Goal: Task Accomplishment & Management: Manage account settings

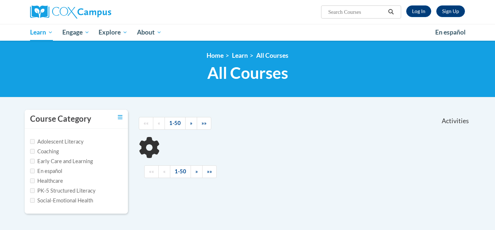
type input "data driven"
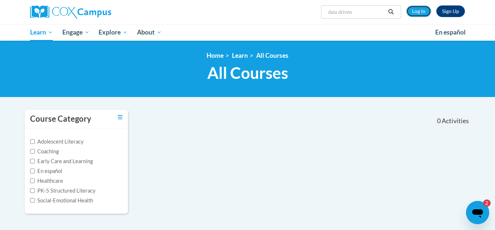
click at [419, 13] on link "Log In" at bounding box center [418, 11] width 25 height 12
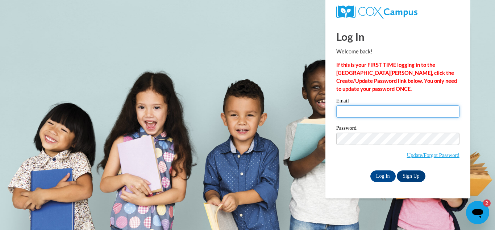
click at [362, 110] on input "Email" at bounding box center [397, 111] width 123 height 12
type input "[DOMAIN_NAME]"
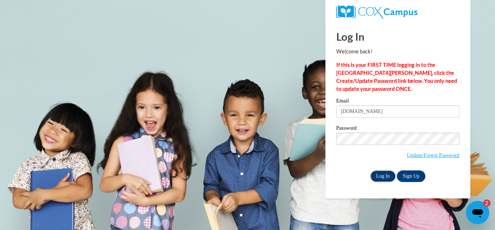
click at [386, 178] on input "Log In" at bounding box center [383, 176] width 25 height 12
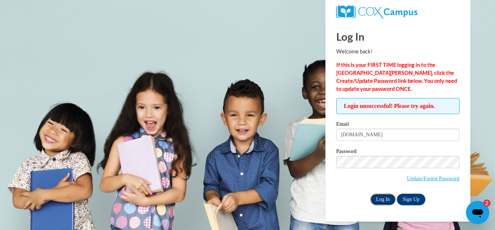
click at [383, 197] on input "Log In" at bounding box center [383, 199] width 25 height 12
click at [380, 199] on input "Log In" at bounding box center [383, 199] width 25 height 12
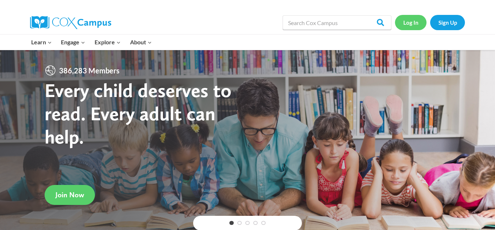
click at [413, 25] on link "Log In" at bounding box center [411, 22] width 32 height 15
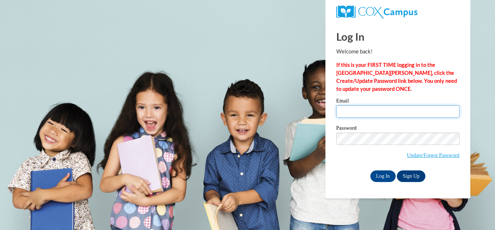
click at [356, 112] on input "Email" at bounding box center [397, 111] width 123 height 12
type input "[DOMAIN_NAME]"
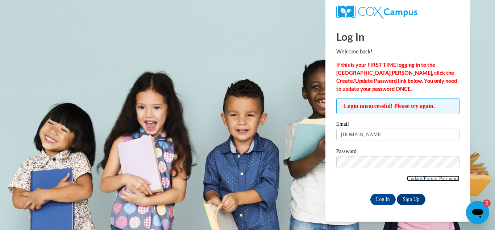
click at [441, 179] on link "Update/Forgot Password" at bounding box center [433, 178] width 53 height 6
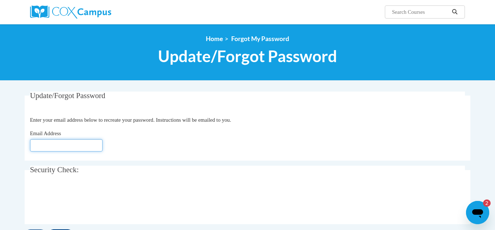
click at [42, 147] on input "Email Address" at bounding box center [66, 145] width 73 height 12
type input "[DOMAIN_NAME]"
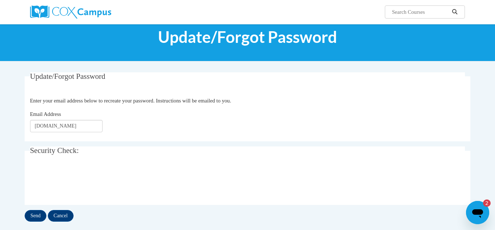
scroll to position [20, 0]
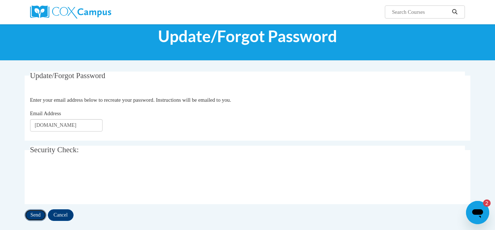
click at [36, 215] on input "Send" at bounding box center [36, 215] width 22 height 12
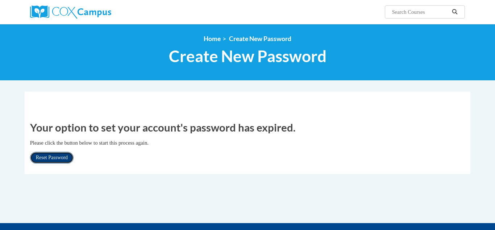
click at [62, 156] on link "Reset Password" at bounding box center [52, 158] width 44 height 12
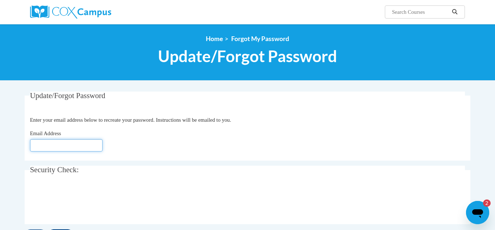
click at [39, 144] on input "Email Address" at bounding box center [66, 145] width 73 height 12
type input "[DOMAIN_NAME]"
drag, startPoint x: 31, startPoint y: 212, endPoint x: 42, endPoint y: 216, distance: 11.7
click at [41, 216] on body "Search Search... <en>Home</en><fr>Accueil</fr><de>Zuhause</de><it>Casa</it><es>…" at bounding box center [247, 209] width 495 height 418
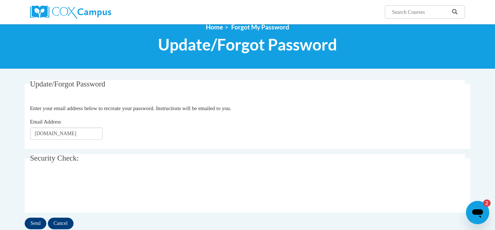
scroll to position [16, 0]
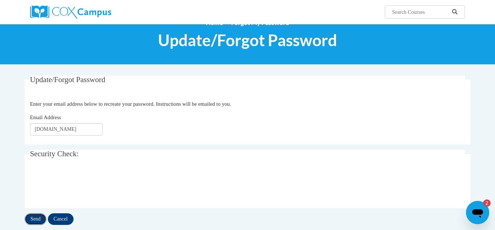
click at [39, 221] on input "Send" at bounding box center [36, 219] width 22 height 12
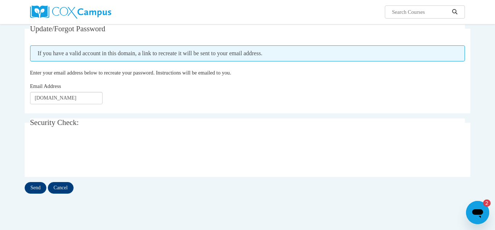
scroll to position [74, 0]
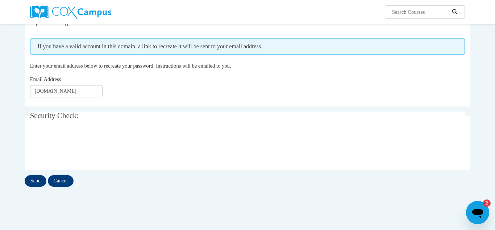
click at [35, 174] on div "Update/Forgot Password Please enter your email address If you have a valid acco…" at bounding box center [248, 102] width 446 height 169
click at [34, 180] on input "Send" at bounding box center [36, 181] width 22 height 12
